Goal: Find contact information: Obtain details needed to contact an individual or organization

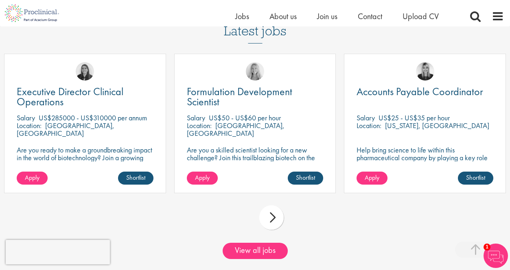
scroll to position [677, 0]
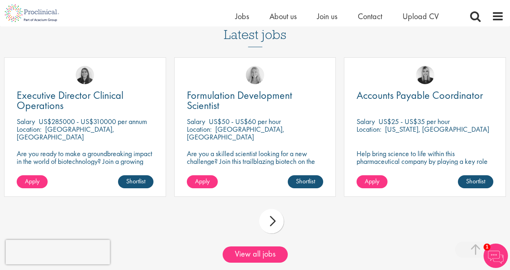
click at [270, 232] on div "next" at bounding box center [271, 221] width 24 height 24
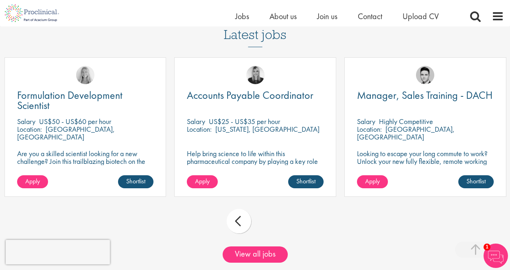
click at [243, 232] on div "prev" at bounding box center [239, 221] width 24 height 24
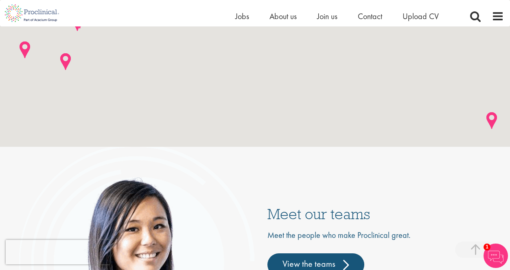
scroll to position [2131, 0]
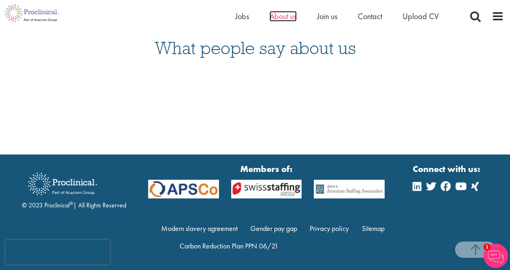
click at [288, 14] on span "About us" at bounding box center [282, 16] width 27 height 11
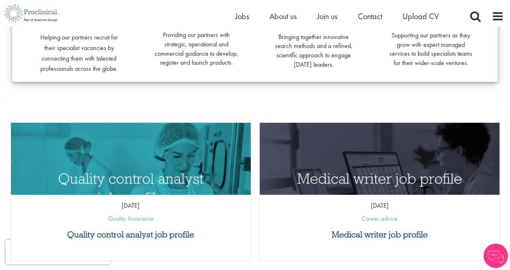
scroll to position [122, 0]
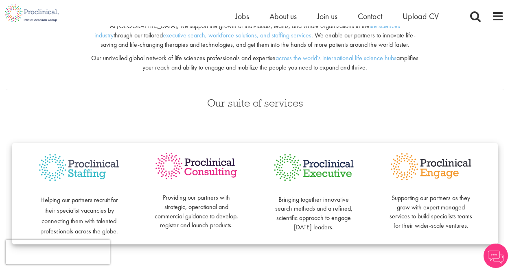
click at [338, 17] on ul "Home Jobs About us Join us Contact Upload CV" at bounding box center [347, 16] width 224 height 12
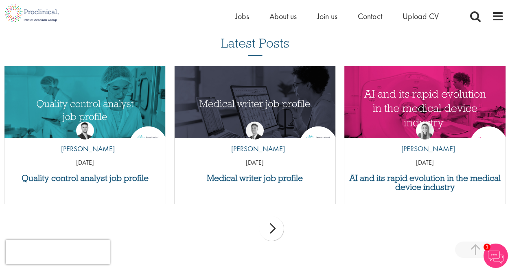
scroll to position [1827, 0]
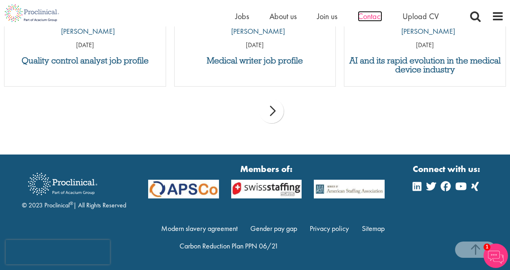
click at [364, 17] on span "Contact" at bounding box center [370, 16] width 24 height 11
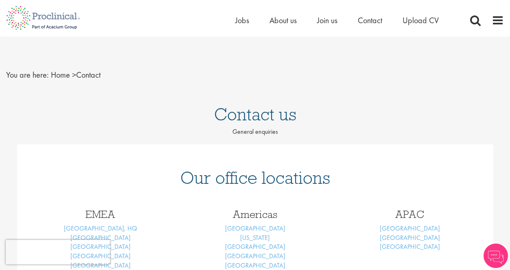
click at [253, 137] on div "Contact us General enquiries" at bounding box center [255, 119] width 522 height 44
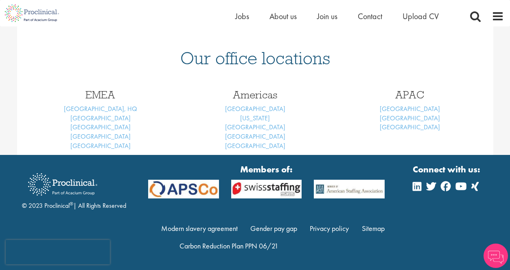
scroll to position [109, 0]
click at [260, 119] on link "[US_STATE]" at bounding box center [255, 118] width 30 height 9
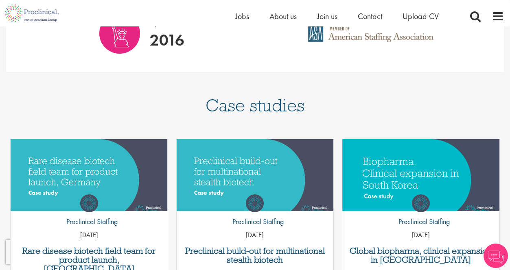
scroll to position [895, 0]
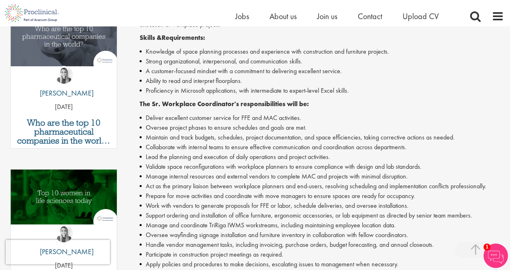
scroll to position [366, 0]
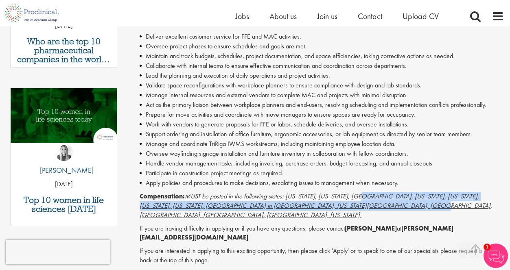
drag, startPoint x: 367, startPoint y: 196, endPoint x: 358, endPoint y: 189, distance: 10.7
click at [358, 192] on p "Compensation: MUST be posted in the following states: California, Colorado, Col…" at bounding box center [322, 206] width 364 height 28
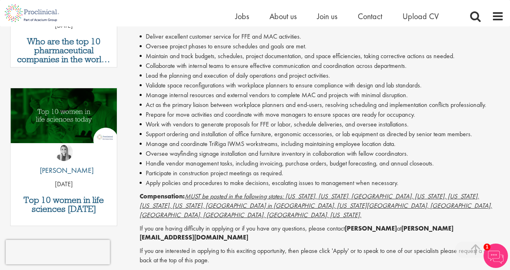
click at [346, 182] on div "Sr. Workplace Coordinator - Contract - Tarrytown, NY Proclinical is seeking a S…" at bounding box center [322, 91] width 364 height 440
drag, startPoint x: 389, startPoint y: 215, endPoint x: 383, endPoint y: 210, distance: 8.1
click at [383, 224] on p "If you are having difficulty in applying or if you have any questions, please c…" at bounding box center [322, 233] width 364 height 19
click at [417, 247] on p "If you are interested in applying to this exciting opportunity, then please cli…" at bounding box center [322, 256] width 364 height 19
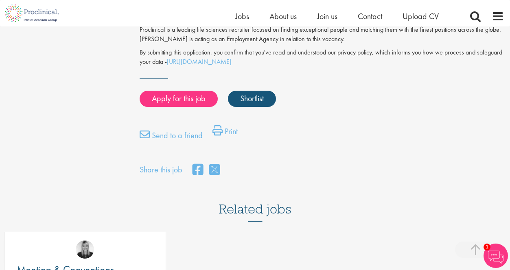
scroll to position [814, 0]
